Goal: Navigation & Orientation: Find specific page/section

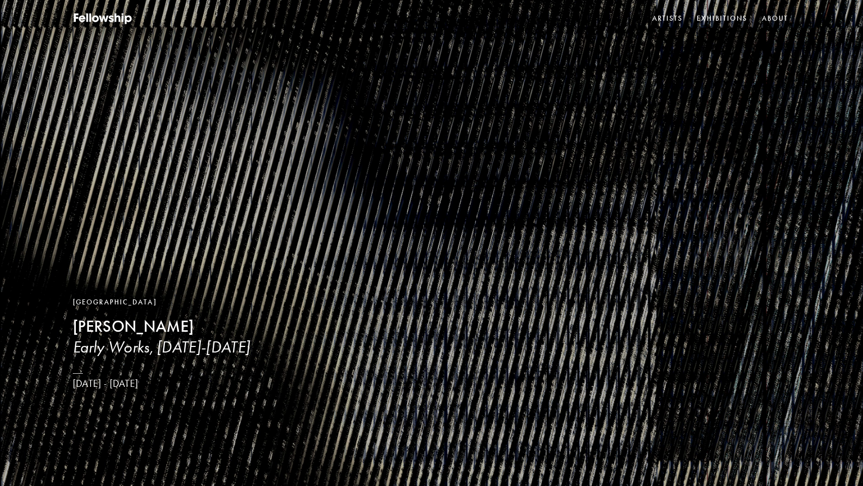
scroll to position [0, 1]
click at [719, 16] on link "Exhibitions" at bounding box center [722, 18] width 55 height 15
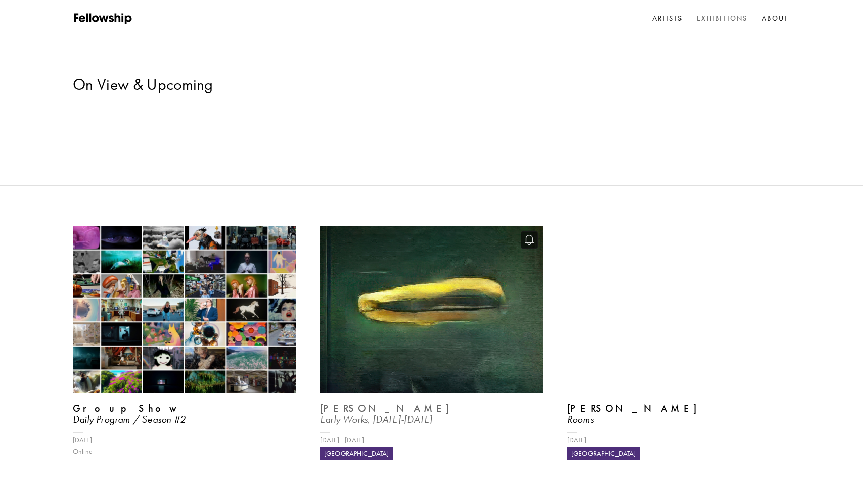
scroll to position [28, 0]
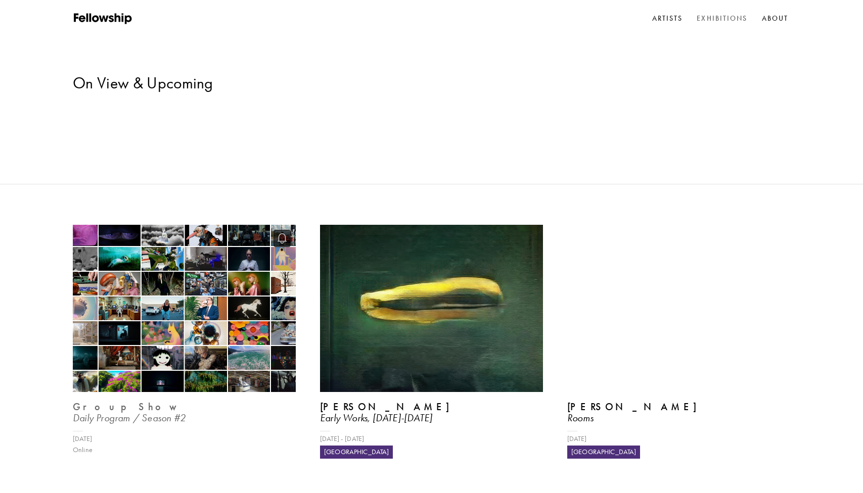
click at [177, 250] on img at bounding box center [184, 308] width 230 height 172
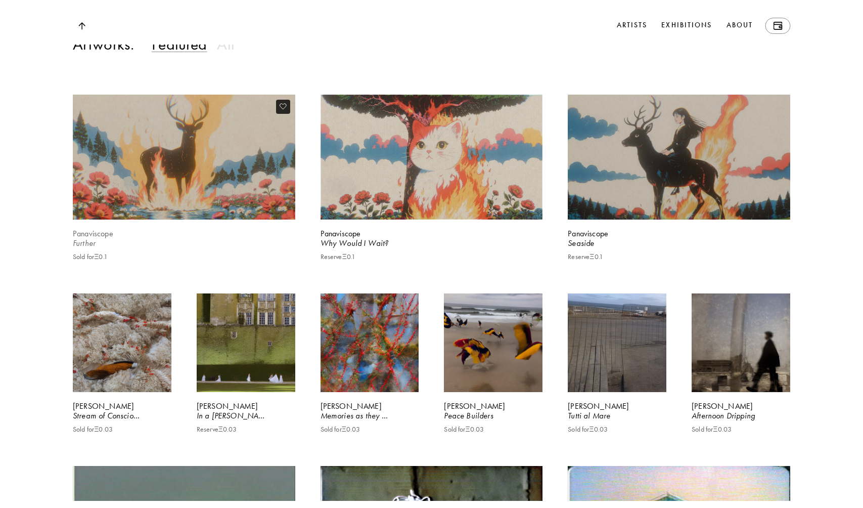
scroll to position [1006, 0]
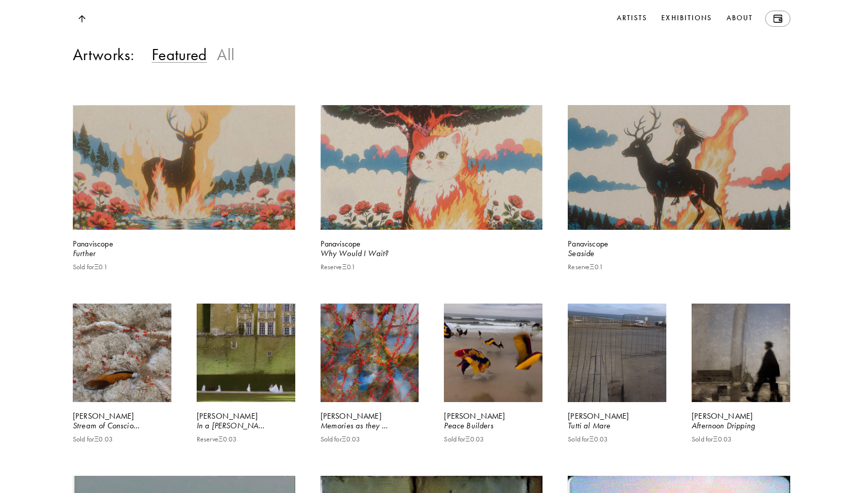
click at [229, 65] on h3 "All" at bounding box center [226, 54] width 18 height 20
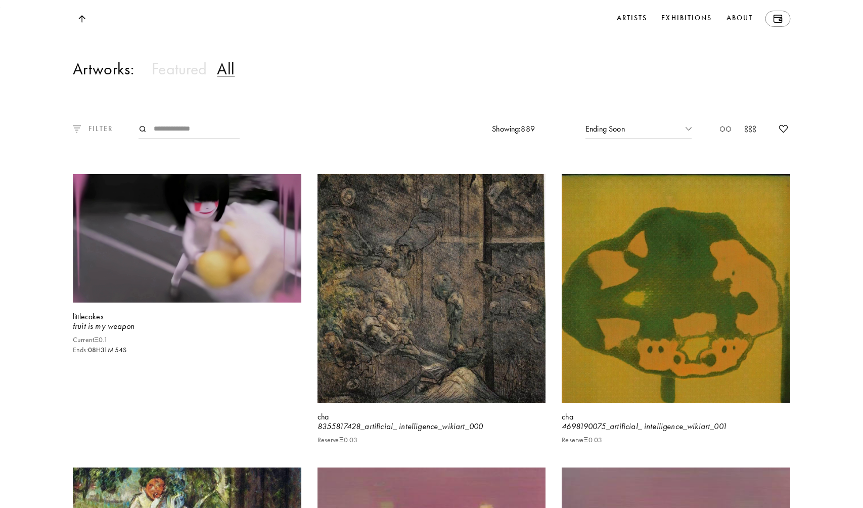
click at [90, 134] on p "FILTER" at bounding box center [97, 128] width 32 height 11
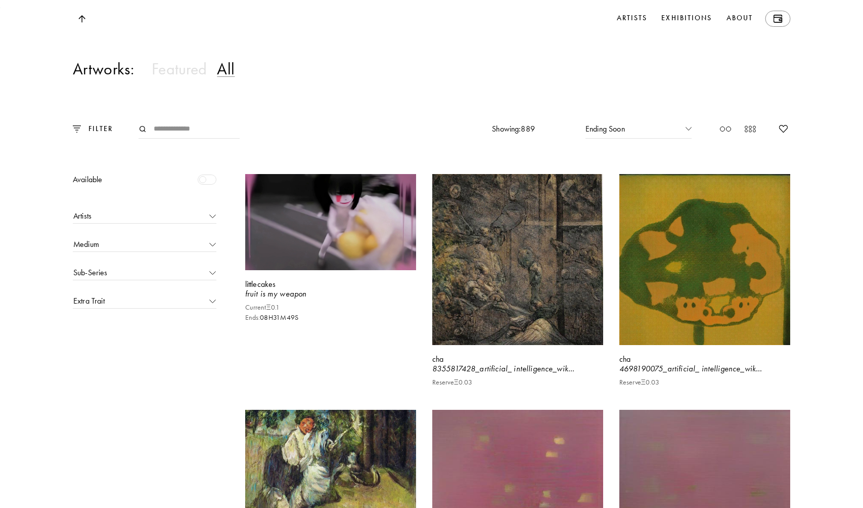
click at [341, 89] on div "Artworks: Featured All" at bounding box center [431, 74] width 863 height 30
click at [76, 132] on img at bounding box center [77, 128] width 8 height 7
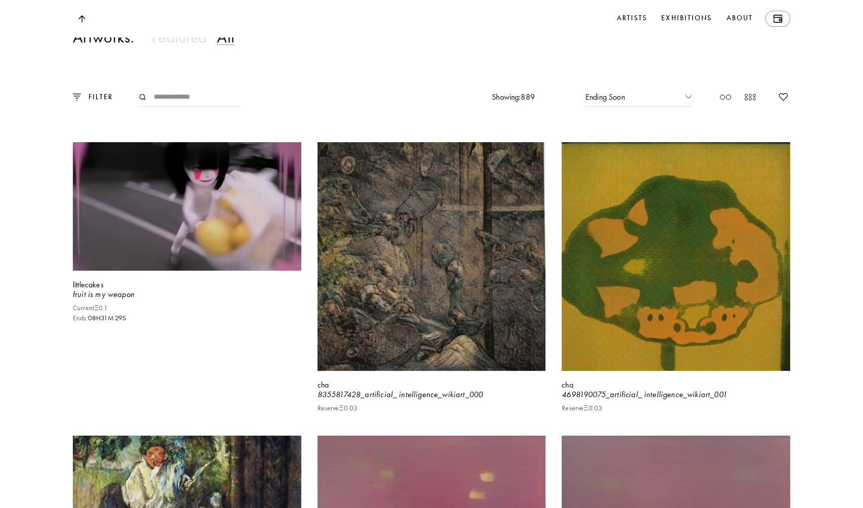
scroll to position [1011, 0]
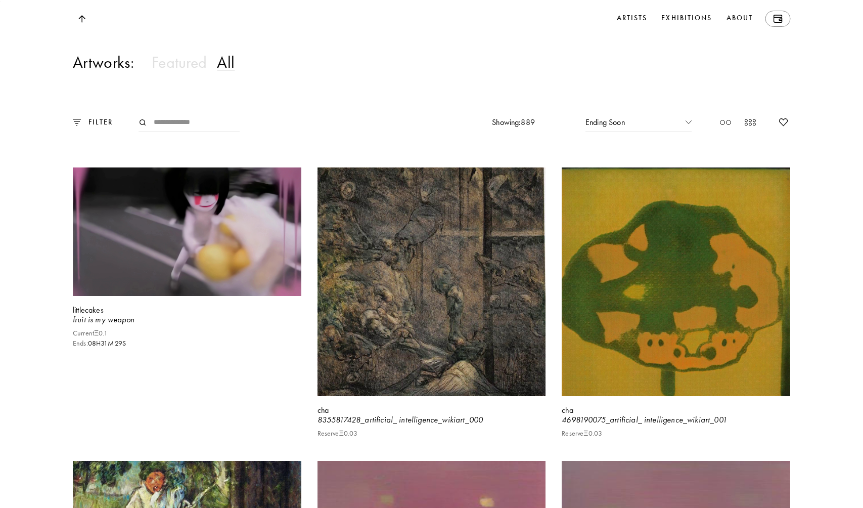
click at [644, 132] on div "Ending Soon" at bounding box center [638, 122] width 106 height 19
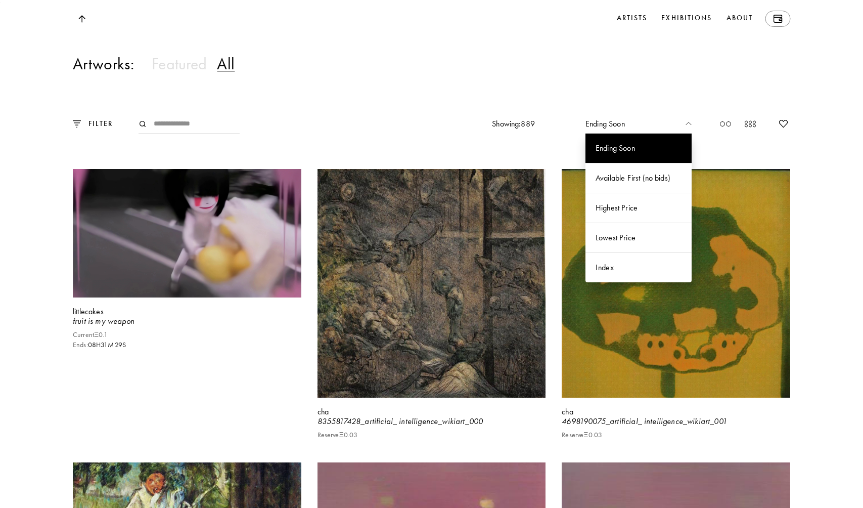
scroll to position [1009, 0]
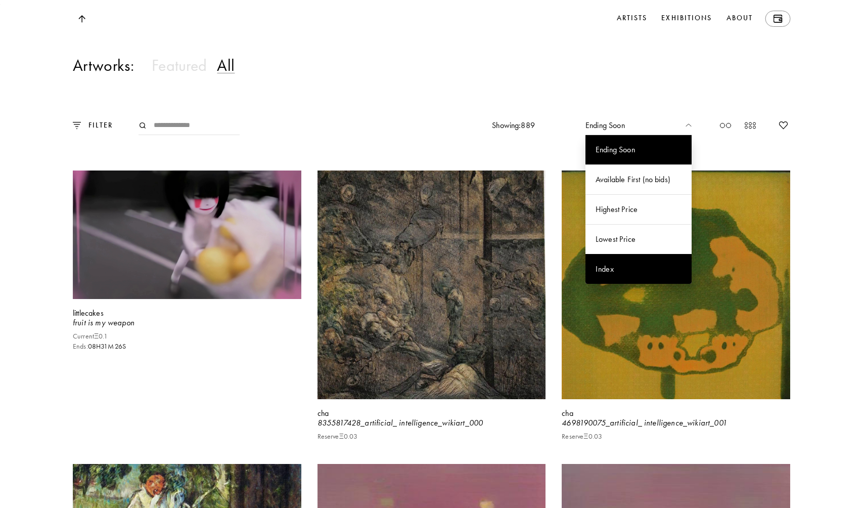
click at [617, 284] on div "Index" at bounding box center [638, 269] width 106 height 30
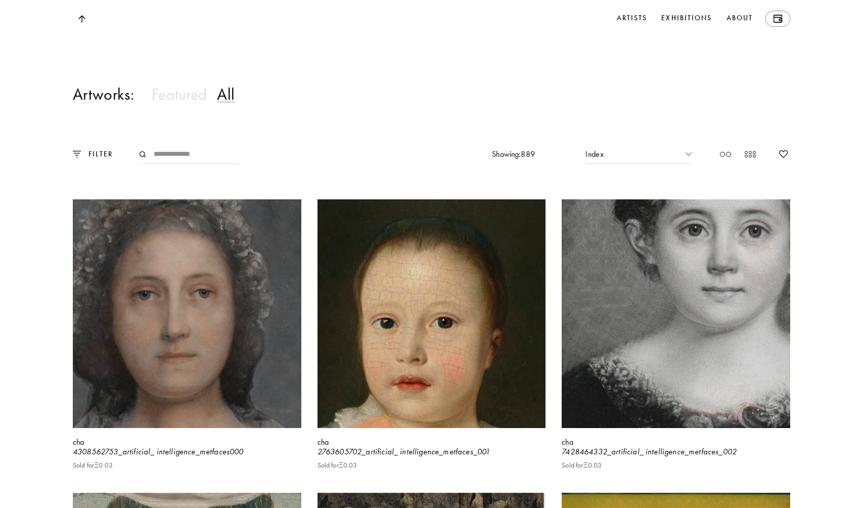
scroll to position [1012, 0]
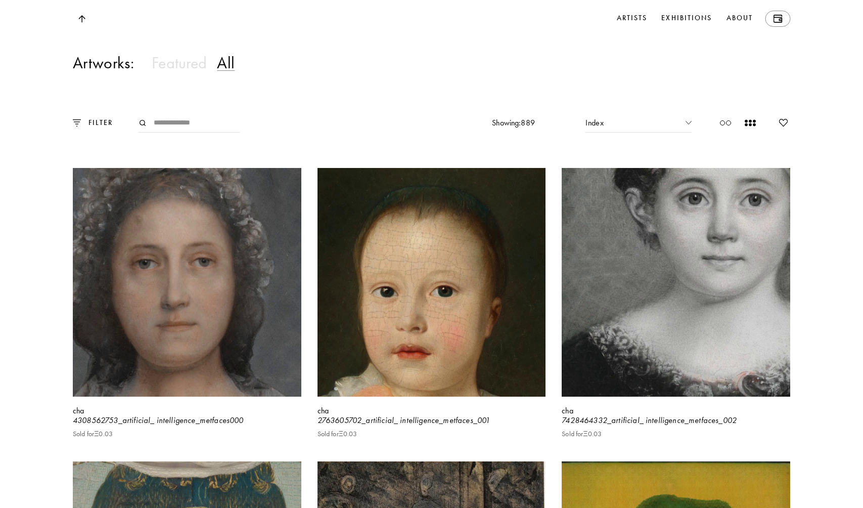
click at [748, 129] on icon at bounding box center [750, 123] width 12 height 12
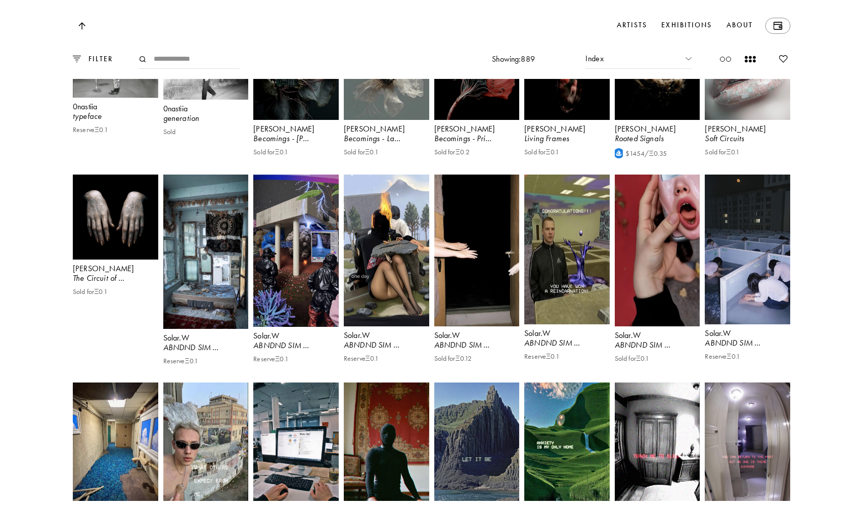
scroll to position [4561, 0]
